Goal: Use online tool/utility: Utilize a website feature to perform a specific function

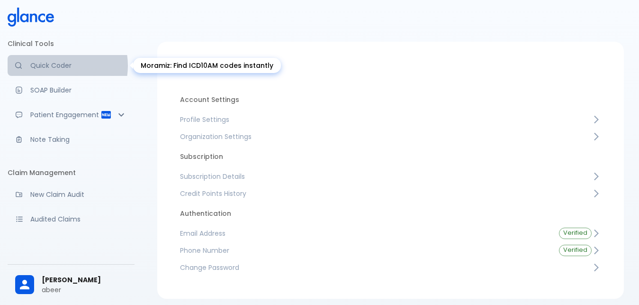
click at [54, 65] on p "Quick Coder" at bounding box center [78, 65] width 97 height 9
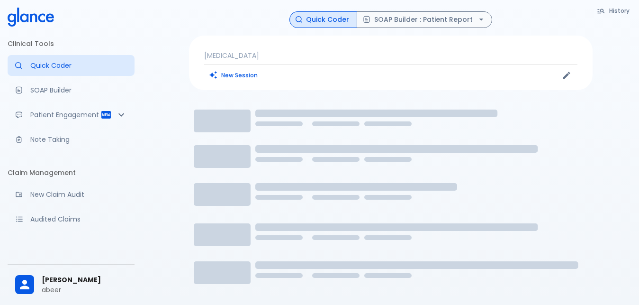
click at [247, 53] on p "[MEDICAL_DATA]" at bounding box center [390, 55] width 373 height 9
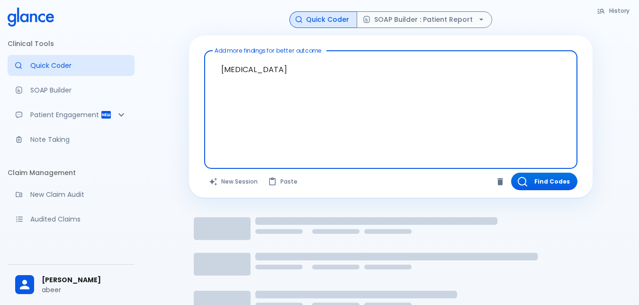
click at [264, 81] on textarea "[MEDICAL_DATA]" at bounding box center [391, 101] width 360 height 95
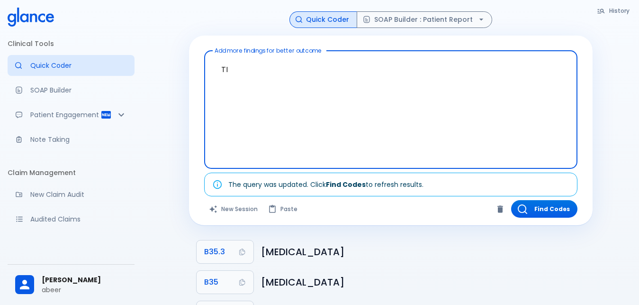
type textarea "T"
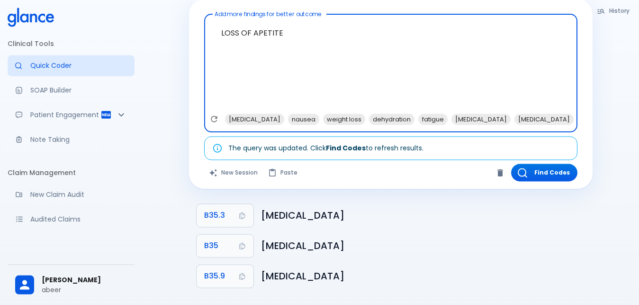
scroll to position [45, 0]
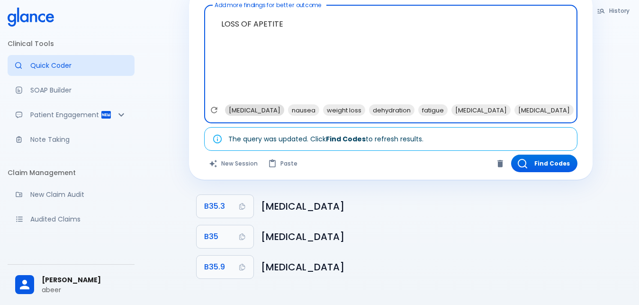
click at [243, 109] on span "[MEDICAL_DATA]" at bounding box center [254, 110] width 59 height 11
type textarea "LOSS OF APETITE , [MEDICAL_DATA]"
click at [523, 165] on icon "button" at bounding box center [522, 163] width 9 height 9
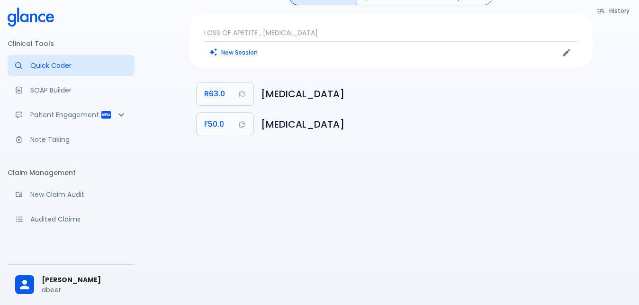
scroll to position [23, 0]
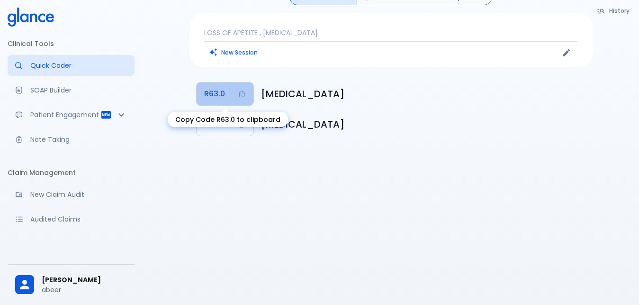
drag, startPoint x: 204, startPoint y: 95, endPoint x: 214, endPoint y: 113, distance: 20.3
click at [207, 97] on span "R63.0" at bounding box center [214, 93] width 21 height 13
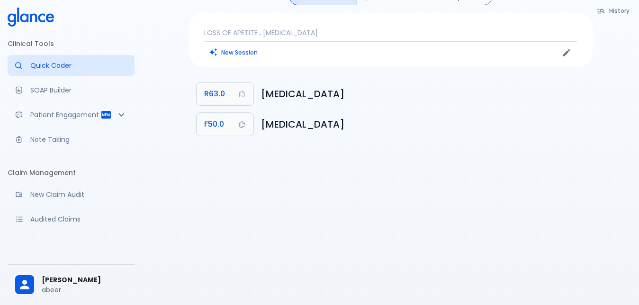
click at [385, 35] on p "LOSS OF APETITE , [MEDICAL_DATA]" at bounding box center [390, 32] width 373 height 9
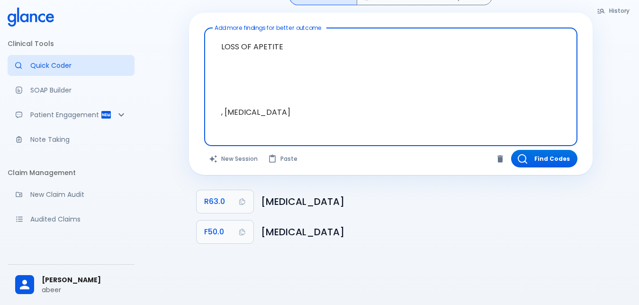
click at [289, 45] on textarea "LOSS OF APETITE , [MEDICAL_DATA]" at bounding box center [391, 79] width 360 height 95
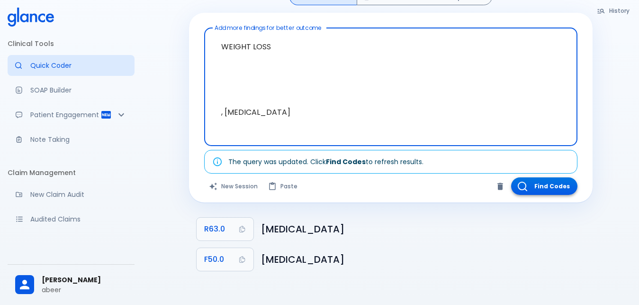
type textarea "WEIGHT LOSS , [MEDICAL_DATA]"
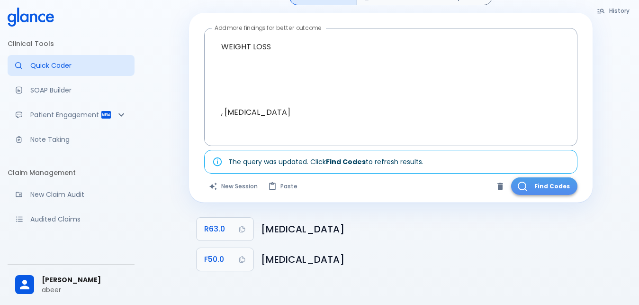
click at [555, 181] on button "Find Codes" at bounding box center [544, 186] width 66 height 18
